Goal: Task Accomplishment & Management: Manage account settings

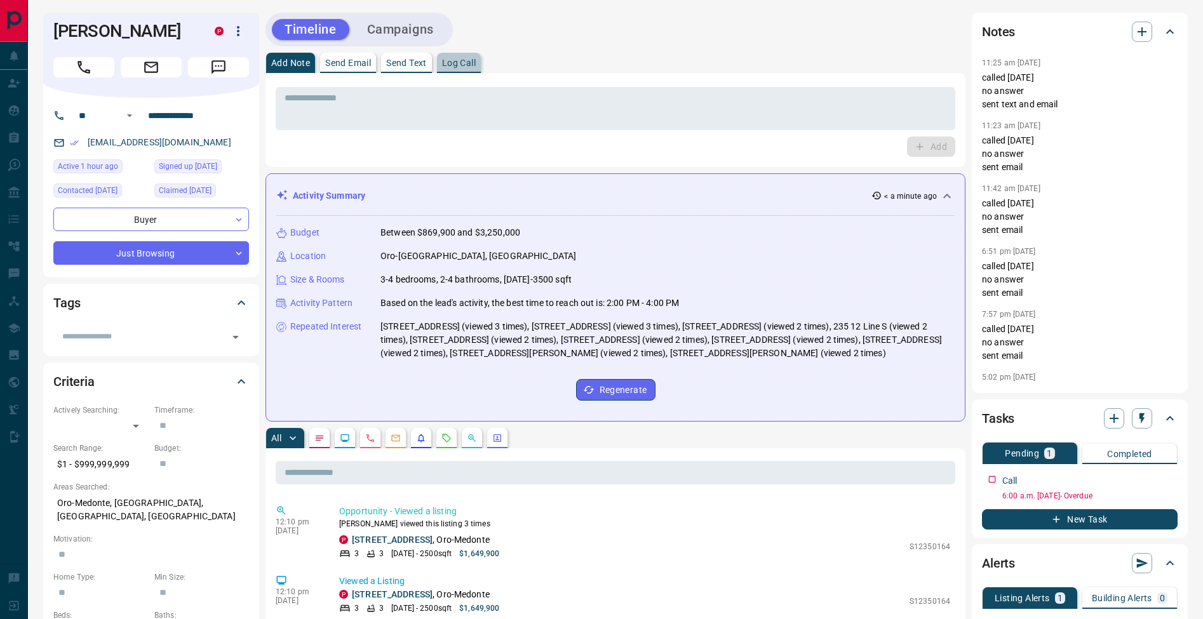
click at [467, 67] on p "Log Call" at bounding box center [459, 62] width 34 height 9
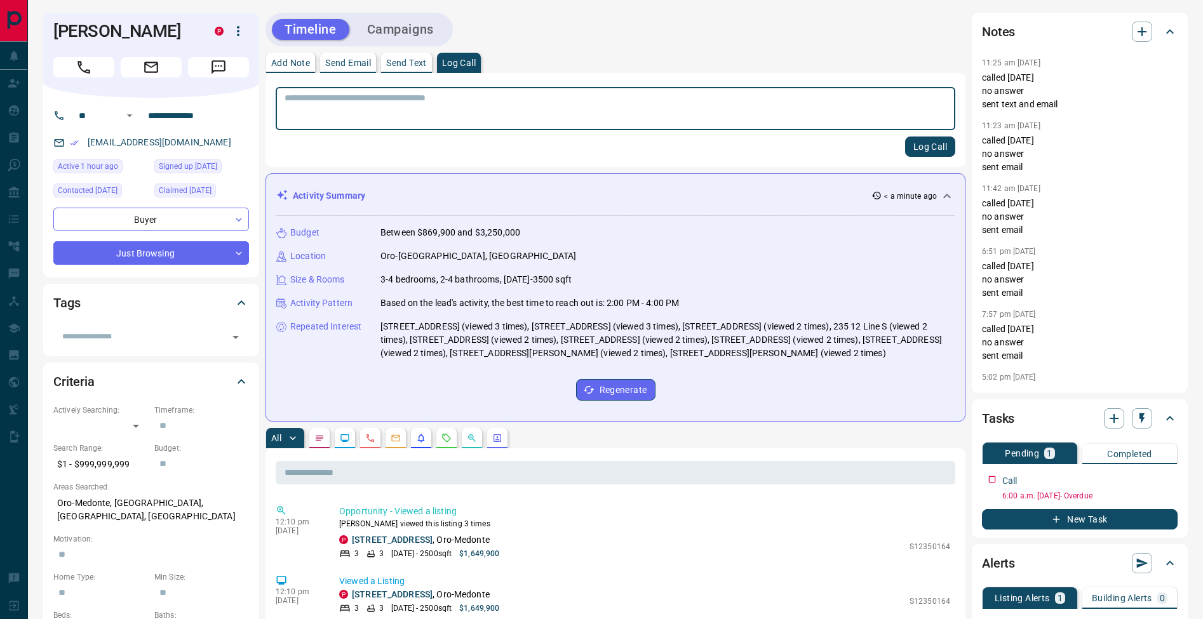
click at [943, 149] on button "Log Call" at bounding box center [930, 147] width 50 height 20
click at [280, 64] on p "Add Note" at bounding box center [290, 62] width 39 height 9
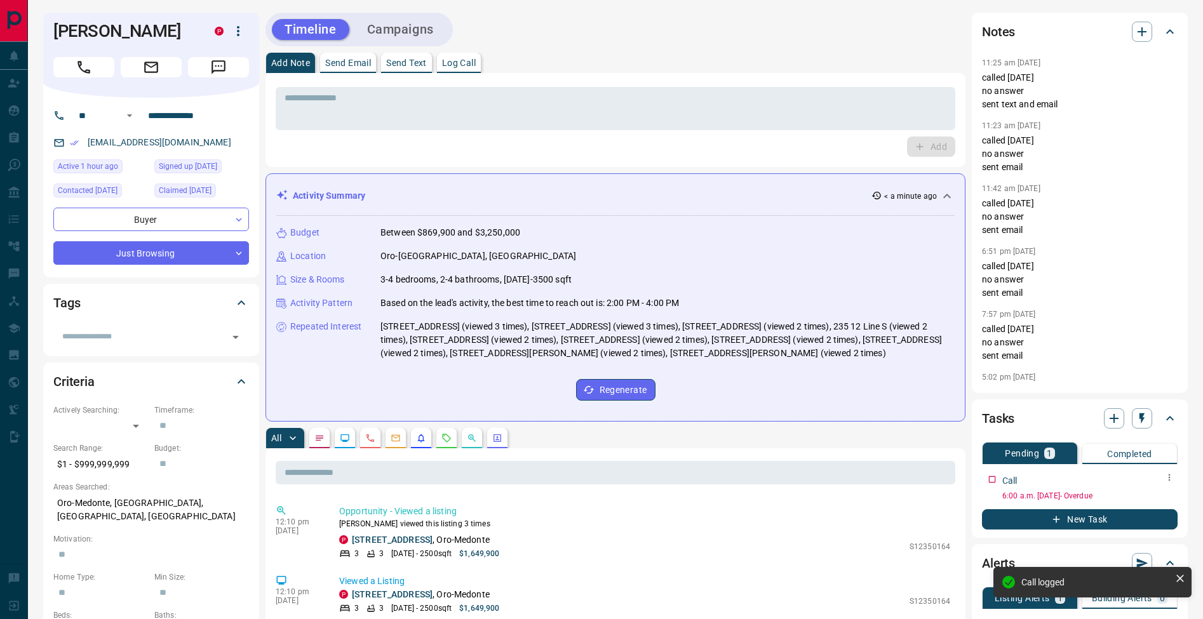
click at [1169, 477] on icon "button" at bounding box center [1169, 477] width 10 height 10
click at [1160, 499] on li "Edit" at bounding box center [1149, 501] width 56 height 19
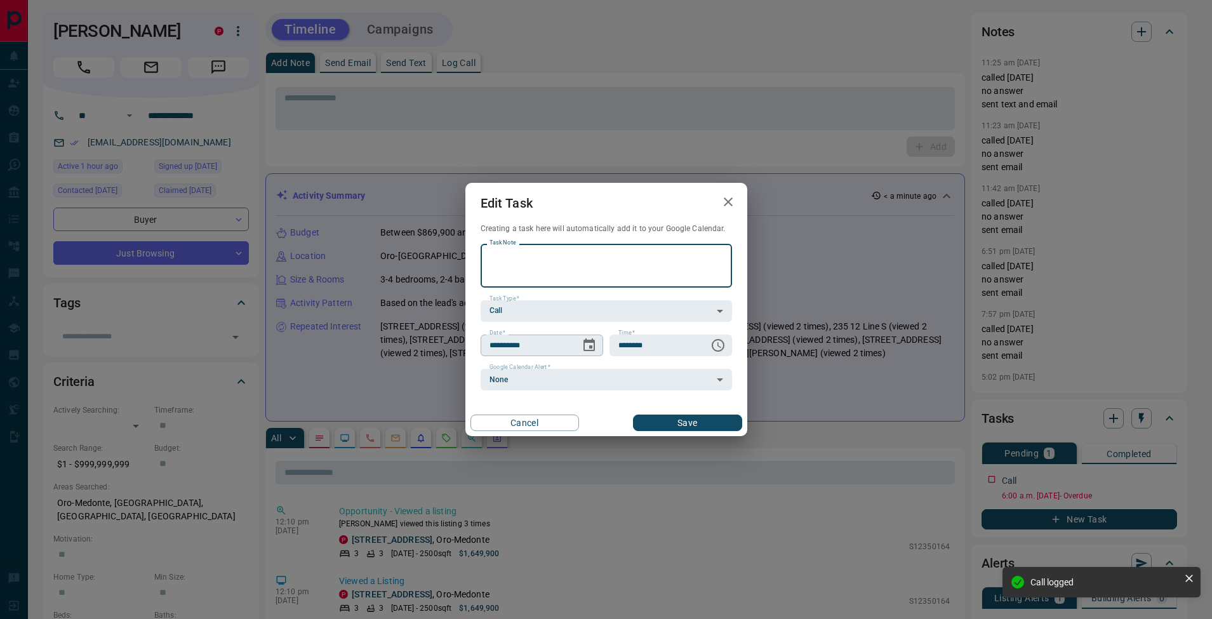
click at [588, 351] on icon "Choose date, selected date is Aug 15, 2025" at bounding box center [589, 344] width 11 height 13
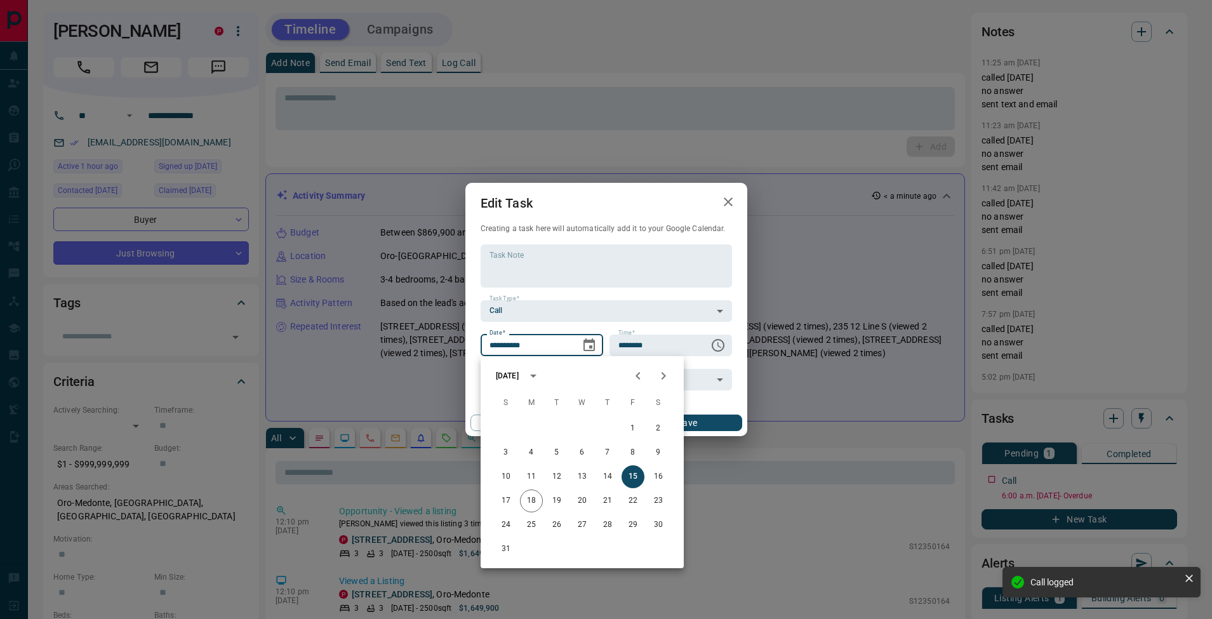
click at [663, 383] on icon "Next month" at bounding box center [663, 375] width 15 height 15
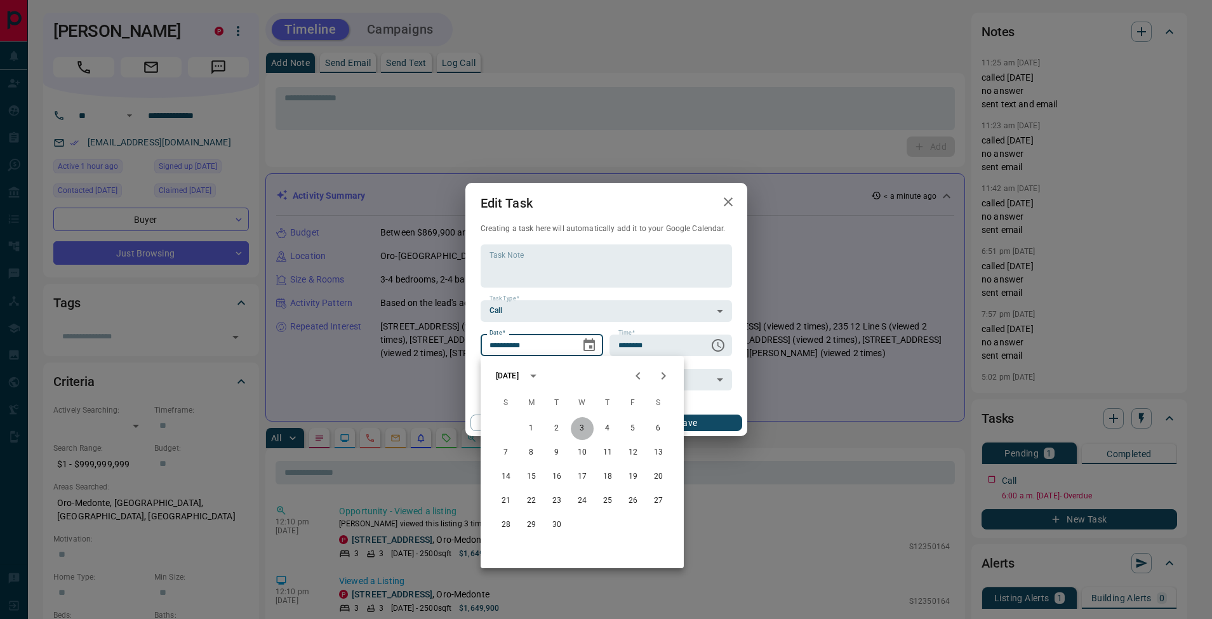
click at [577, 428] on button "3" at bounding box center [582, 428] width 23 height 23
type input "**********"
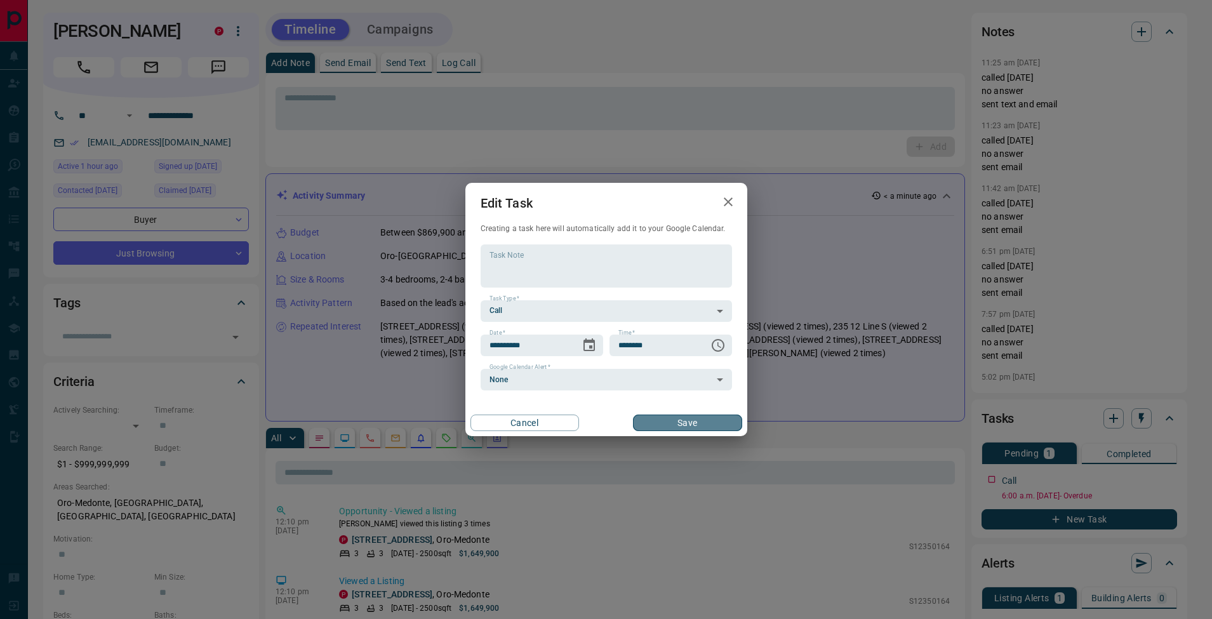
click at [683, 423] on button "Save" at bounding box center [687, 423] width 109 height 17
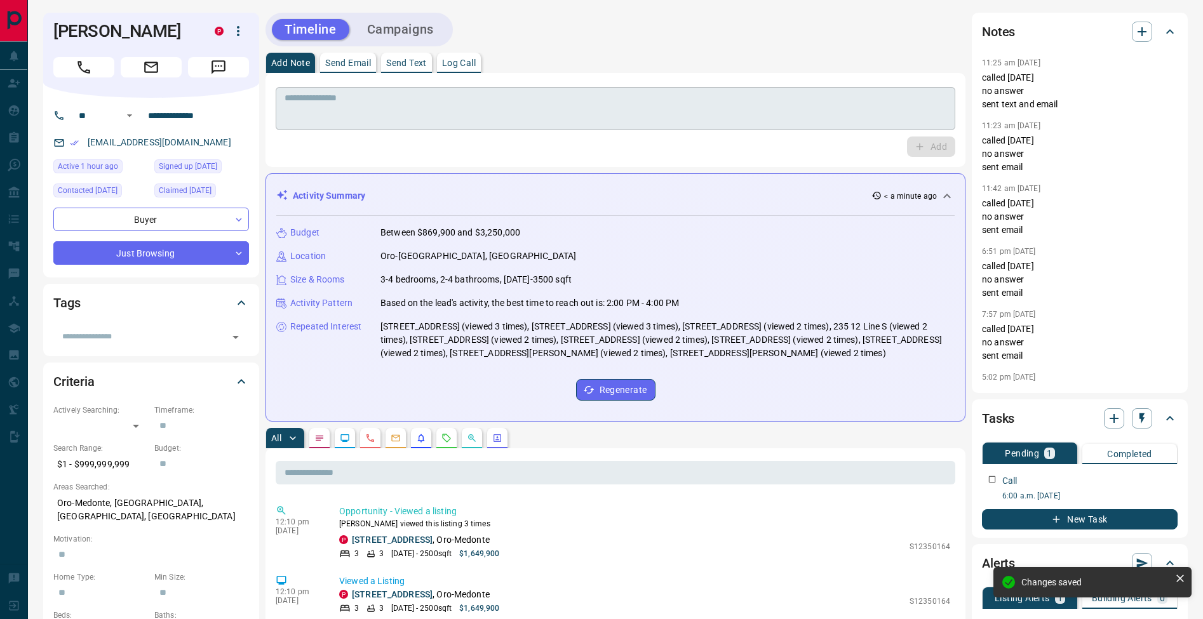
click at [349, 111] on textarea at bounding box center [616, 109] width 662 height 32
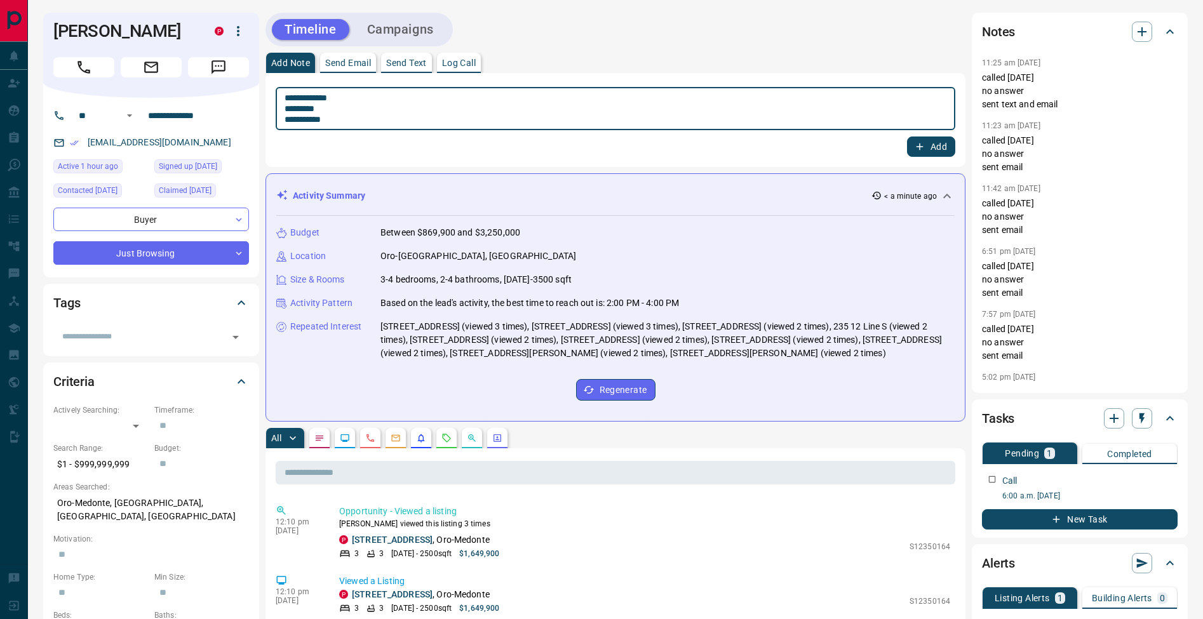
click at [289, 106] on textarea "**********" at bounding box center [616, 109] width 662 height 32
type textarea "**********"
click at [918, 144] on icon "button" at bounding box center [919, 146] width 11 height 11
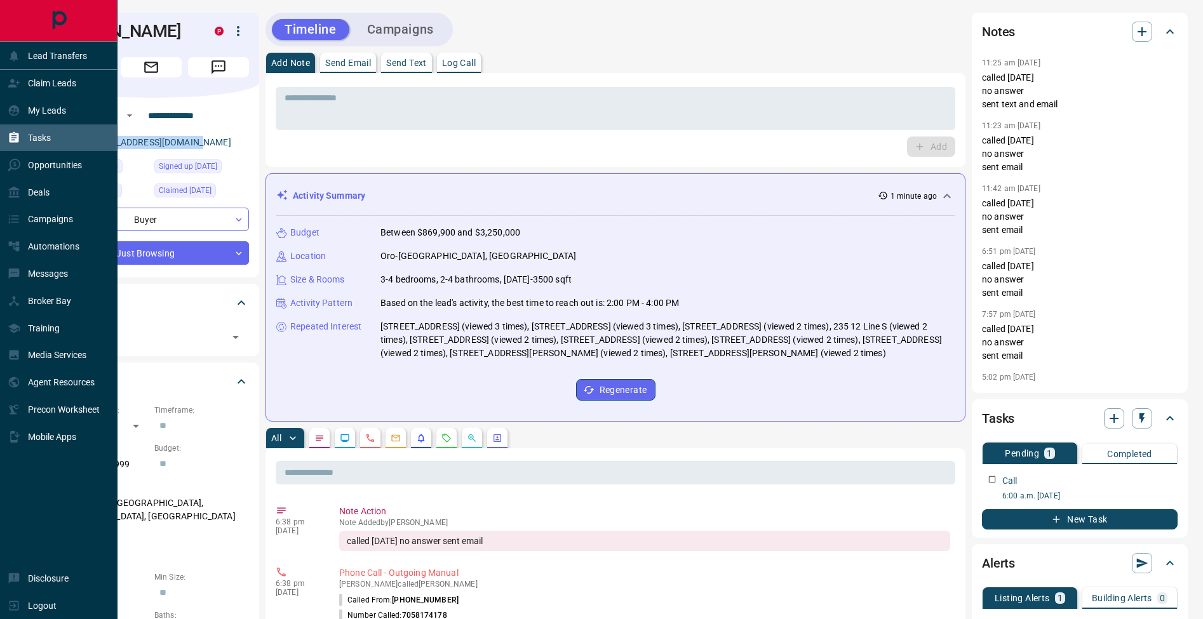
drag, startPoint x: 20, startPoint y: 140, endPoint x: 68, endPoint y: 144, distance: 48.5
click at [20, 139] on icon at bounding box center [14, 137] width 13 height 13
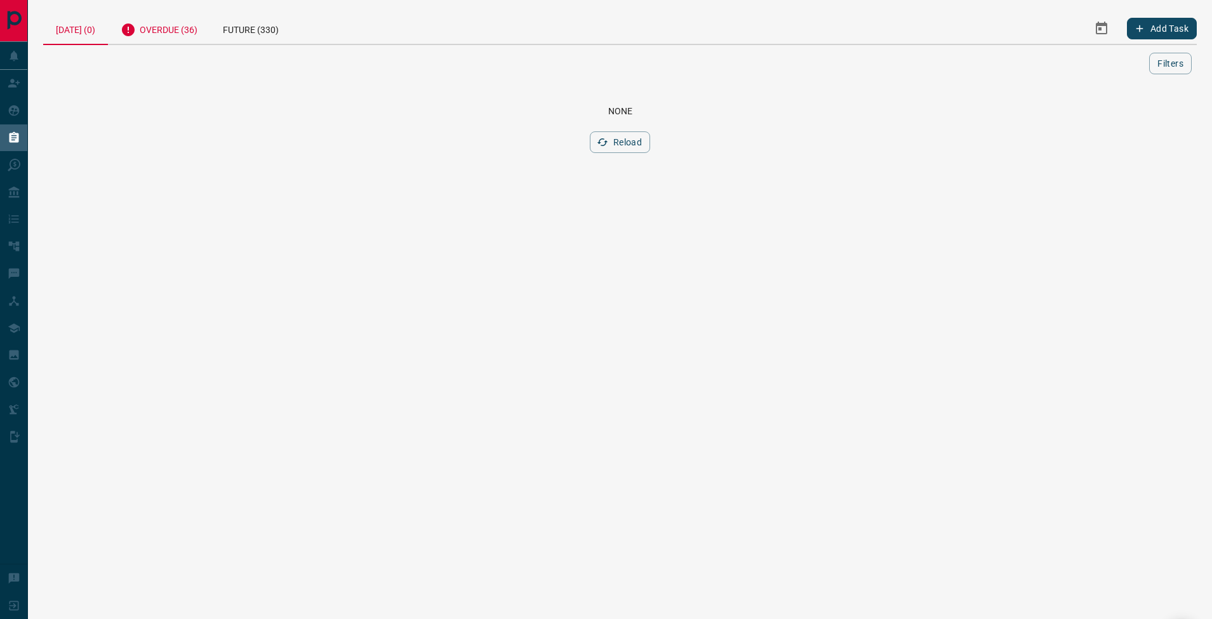
click at [201, 41] on div "Overdue (36)" at bounding box center [159, 28] width 102 height 31
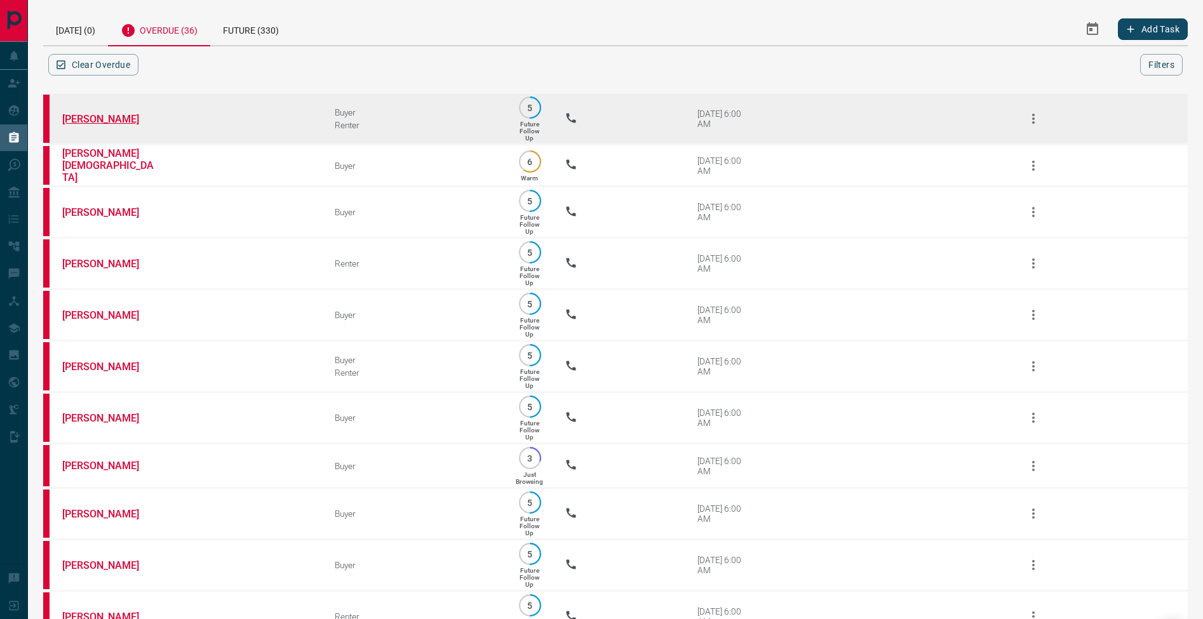
click at [108, 119] on link "[PERSON_NAME]" at bounding box center [109, 119] width 95 height 12
